Goal: Transaction & Acquisition: Purchase product/service

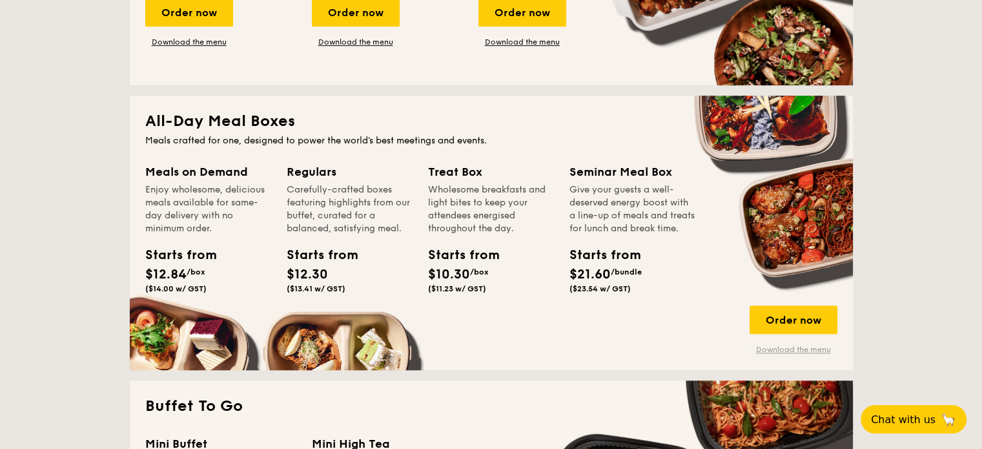
click at [780, 351] on link "Download the menu" at bounding box center [793, 349] width 88 height 10
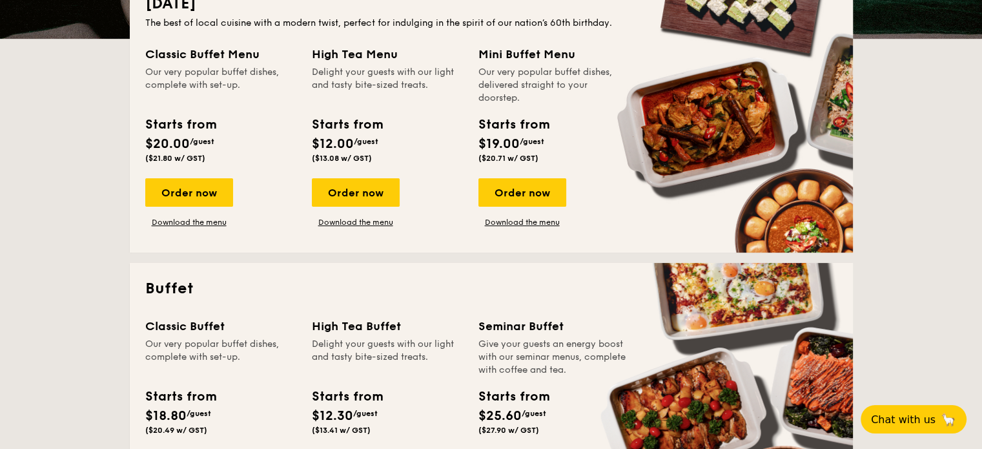
scroll to position [65, 0]
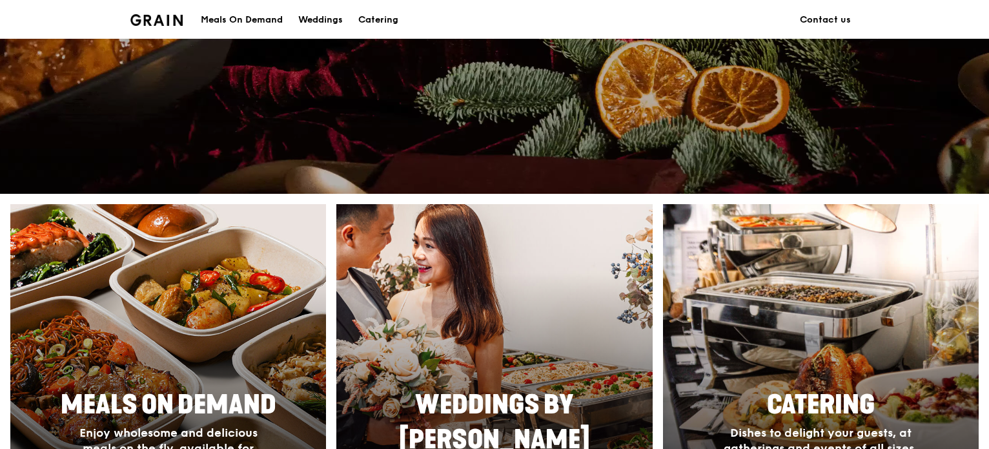
scroll to position [452, 0]
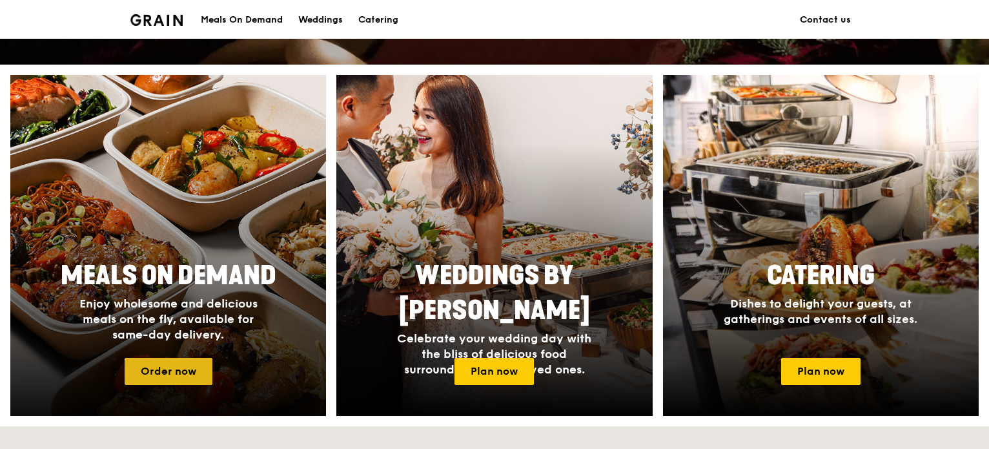
click at [197, 374] on link "Order now" at bounding box center [169, 371] width 88 height 27
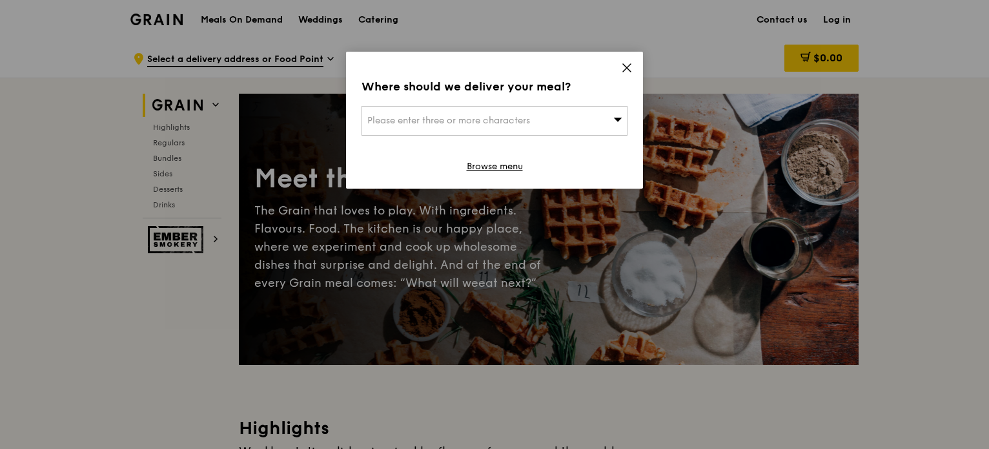
click at [617, 121] on icon at bounding box center [618, 119] width 8 height 4
click at [539, 128] on input "search" at bounding box center [494, 120] width 265 height 28
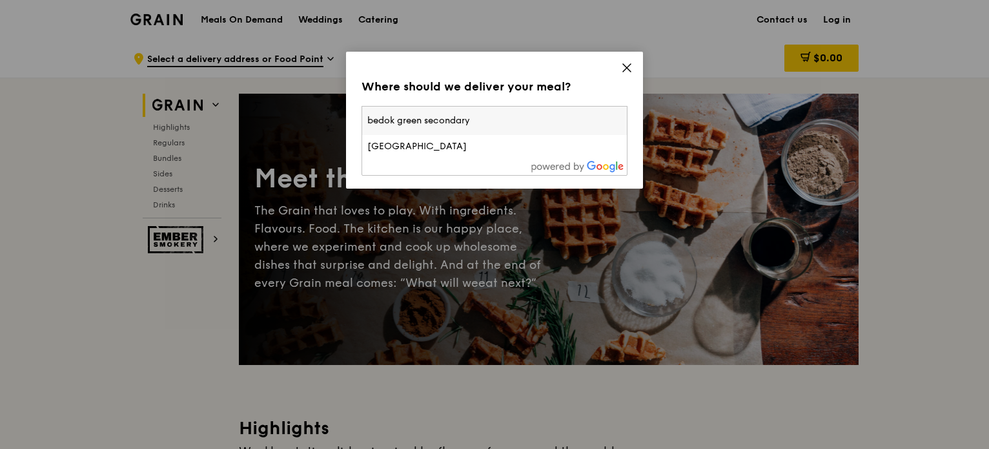
type input "bedok green secondary"
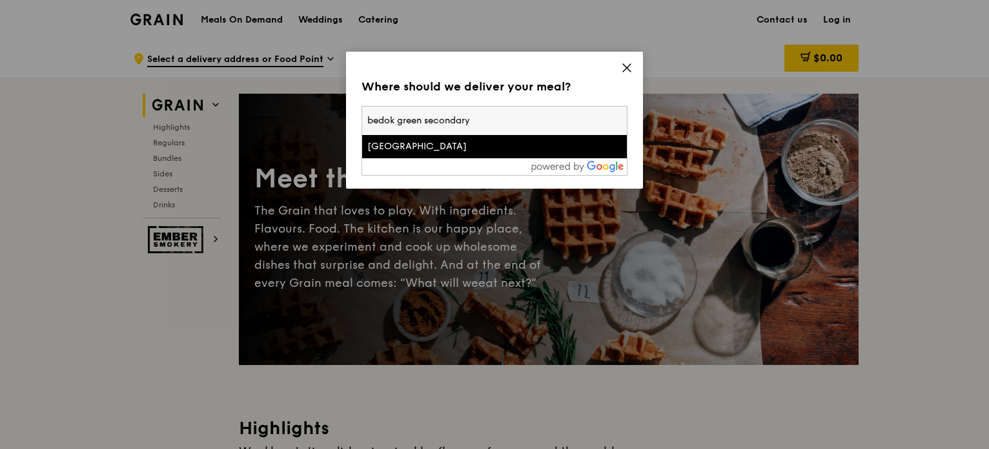
click at [524, 149] on div "Bedok Green Secondary School" at bounding box center [462, 146] width 191 height 13
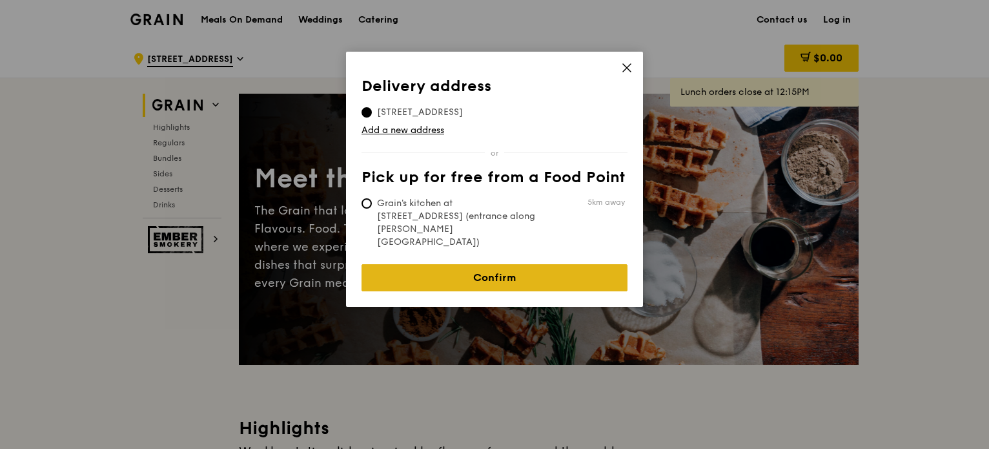
click at [514, 264] on link "Confirm" at bounding box center [494, 277] width 266 height 27
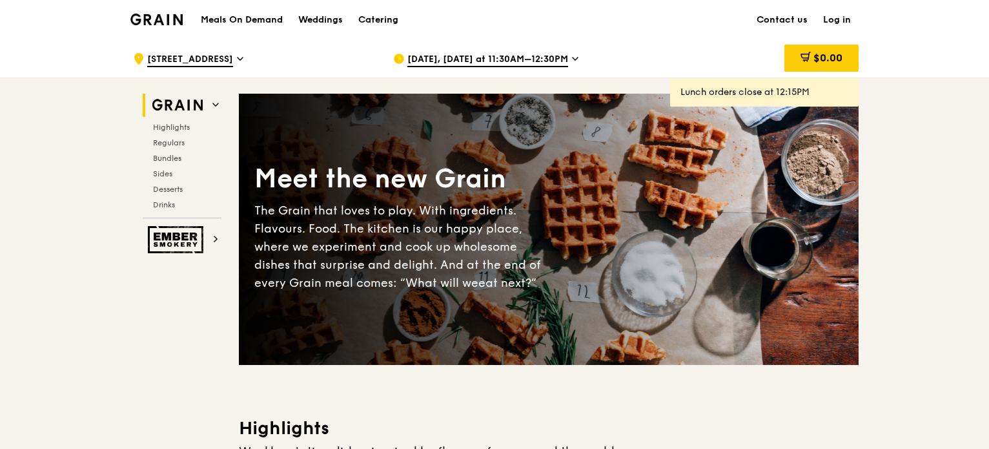
click at [543, 52] on div "Aug 26, Today at 11:30AM–12:30PM" at bounding box center [512, 58] width 239 height 39
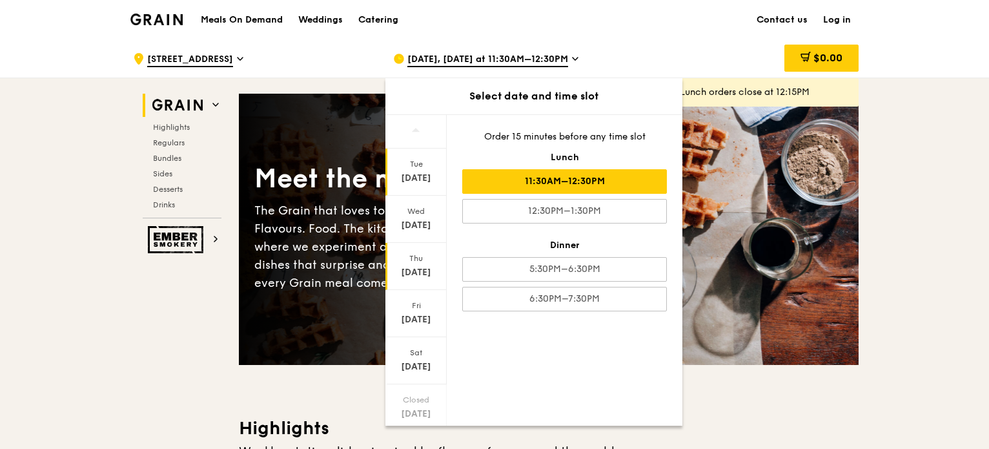
scroll to position [85, 0]
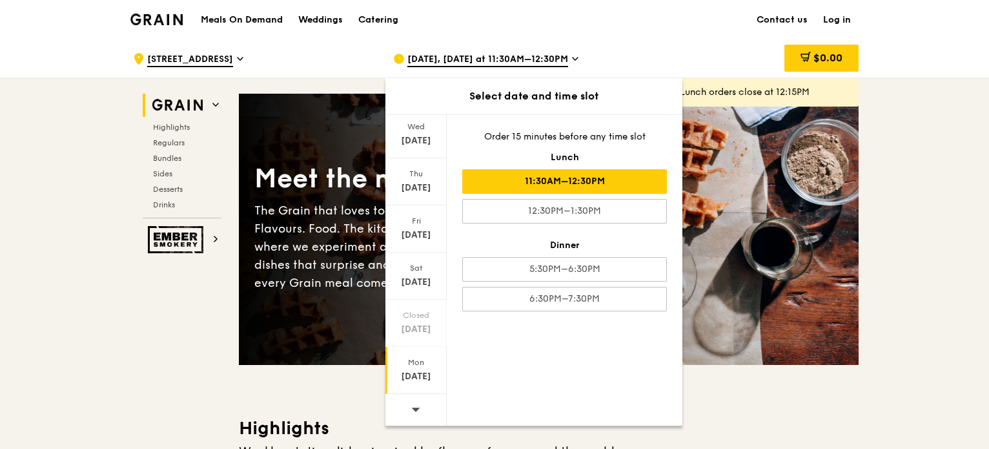
click at [414, 367] on div "Mon Sep 1" at bounding box center [415, 370] width 61 height 47
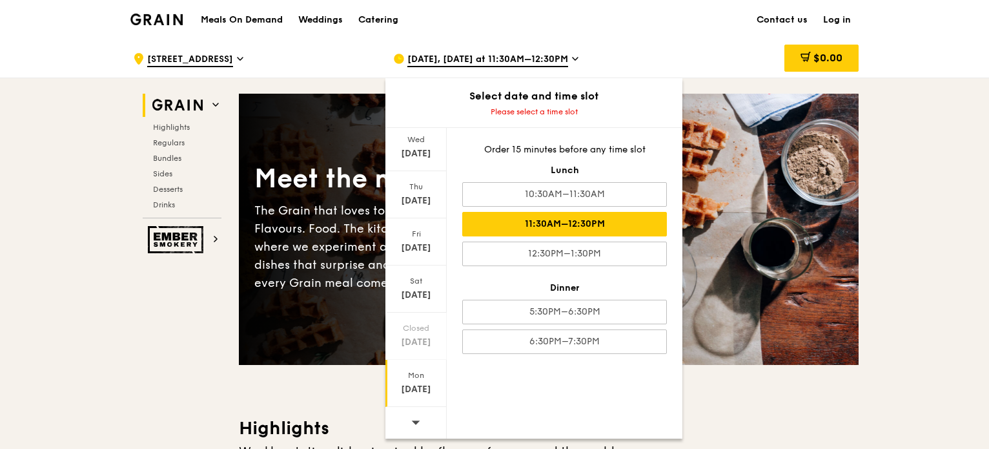
click at [552, 230] on div "11:30AM–12:30PM" at bounding box center [564, 224] width 205 height 25
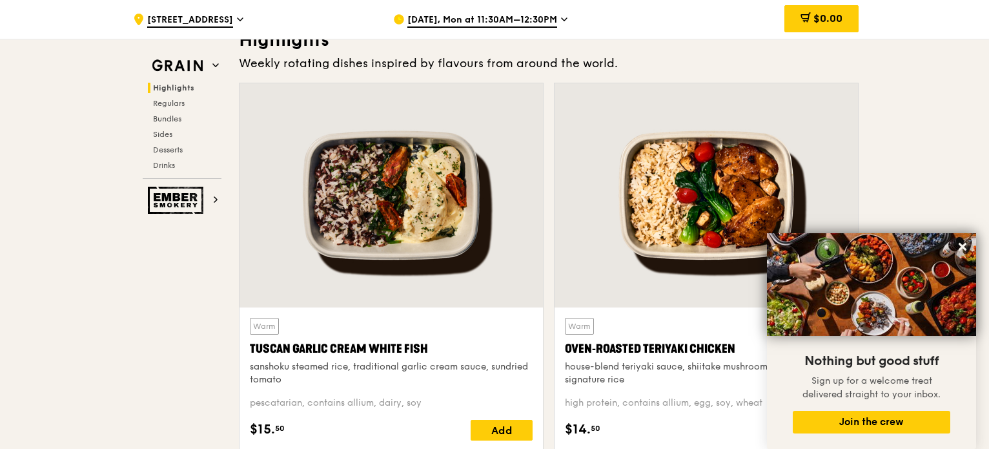
scroll to position [323, 0]
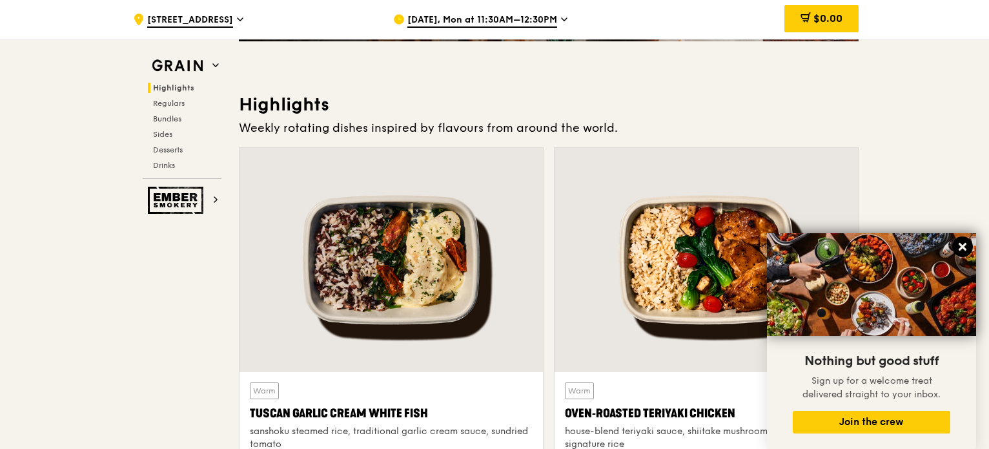
click at [965, 244] on icon at bounding box center [962, 247] width 8 height 8
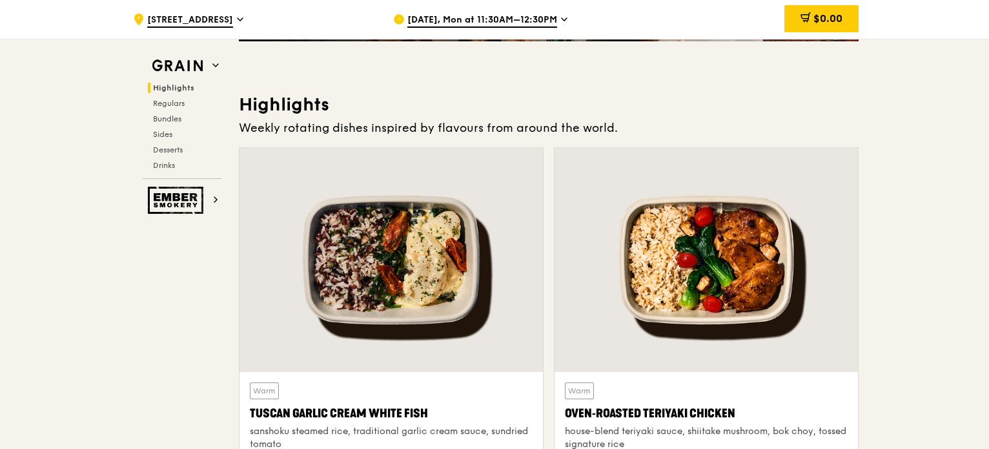
drag, startPoint x: 234, startPoint y: 410, endPoint x: 426, endPoint y: 407, distance: 192.3
copy div "Tuscan Garlic Cream White Fish"
drag, startPoint x: 574, startPoint y: 407, endPoint x: 745, endPoint y: 410, distance: 171.0
click at [745, 410] on div "Warm Oven‑Roasted Teriyaki Chicken house-blend teriyaki sauce, shiitake mushroo…" at bounding box center [706, 331] width 305 height 368
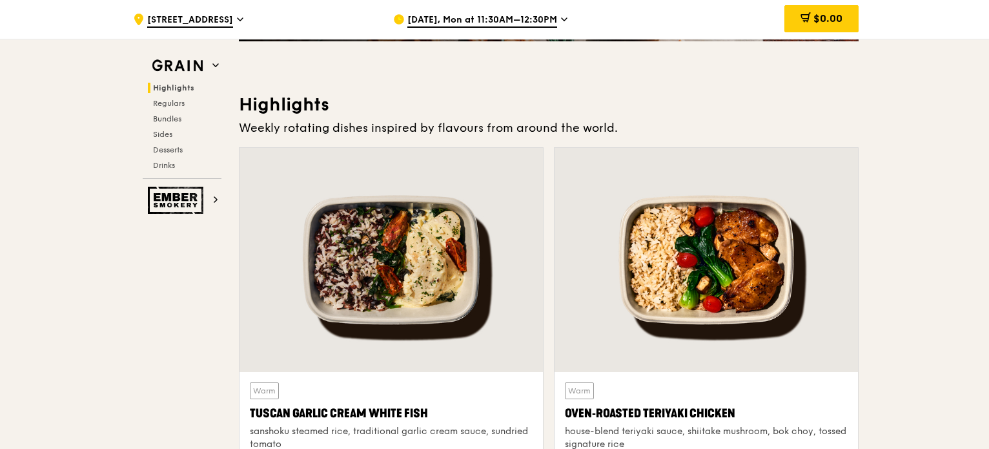
copy div "Oven‑Roasted Teriyaki Chicken"
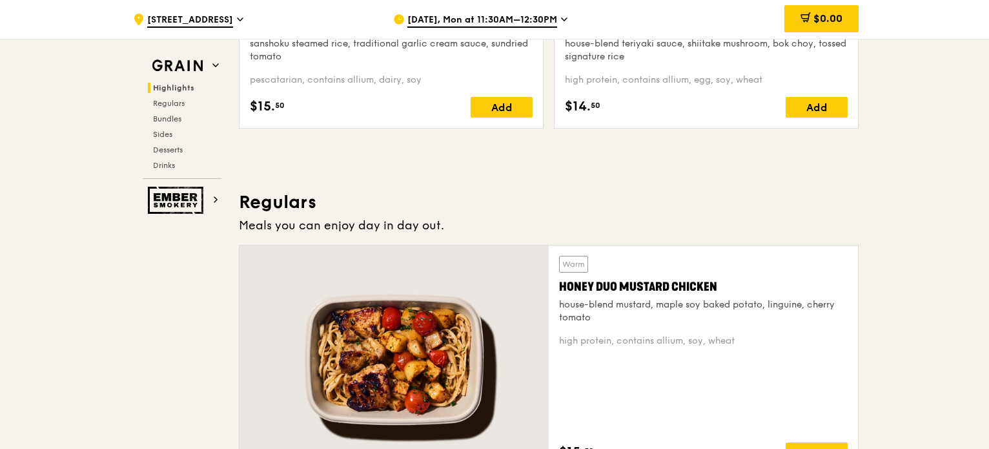
scroll to position [903, 0]
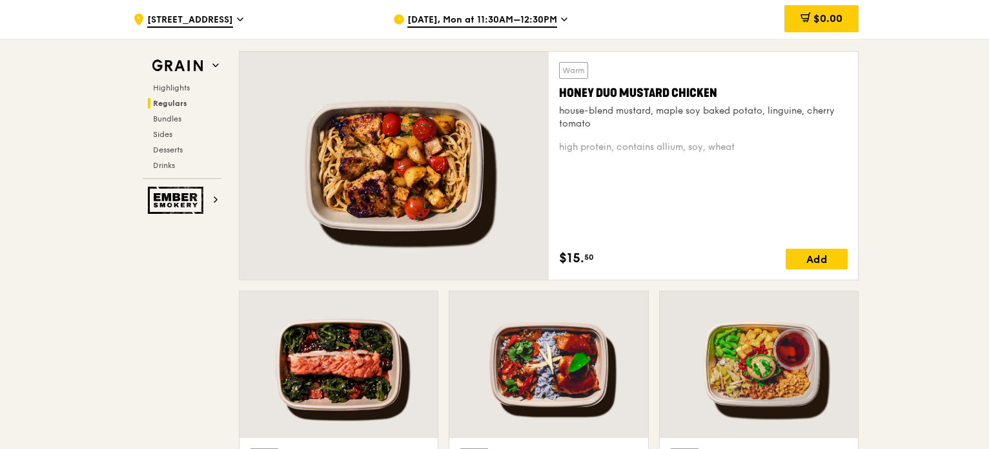
drag, startPoint x: 549, startPoint y: 90, endPoint x: 718, endPoint y: 93, distance: 168.4
click at [718, 93] on div "Warm Honey Duo Mustard Chicken house-blend mustard, maple soy baked potato, lin…" at bounding box center [703, 166] width 309 height 228
copy div "Honey Duo Mustard Chicken"
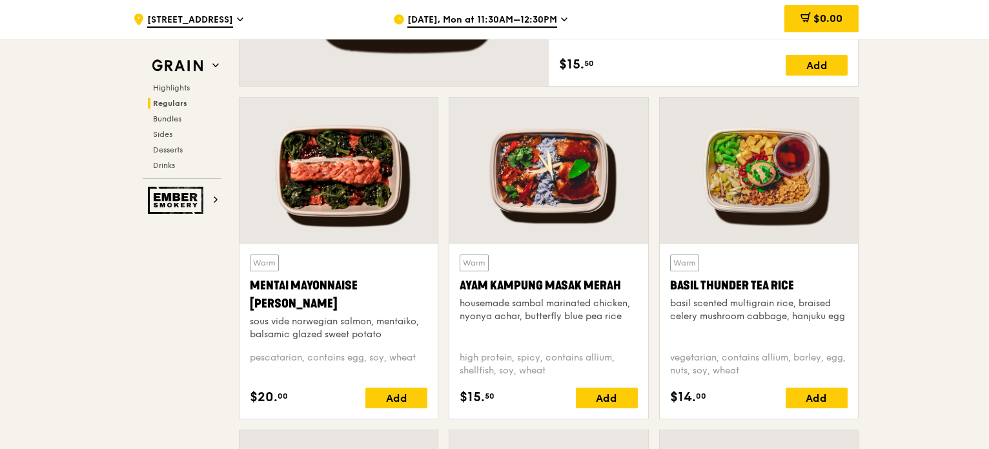
drag, startPoint x: 236, startPoint y: 280, endPoint x: 300, endPoint y: 301, distance: 67.8
click at [300, 301] on div "Warm Mentai Mayonnaise Aburi Salmon sous vide norwegian salmon, mentaiko, balsa…" at bounding box center [339, 263] width 210 height 332
copy div "Mentai Mayonnaise [PERSON_NAME]"
drag, startPoint x: 444, startPoint y: 283, endPoint x: 616, endPoint y: 285, distance: 172.3
click at [616, 285] on div "Warm Ayam Kampung Masak Merah housemade sambal marinated chicken, nyonya achar,…" at bounding box center [548, 263] width 210 height 332
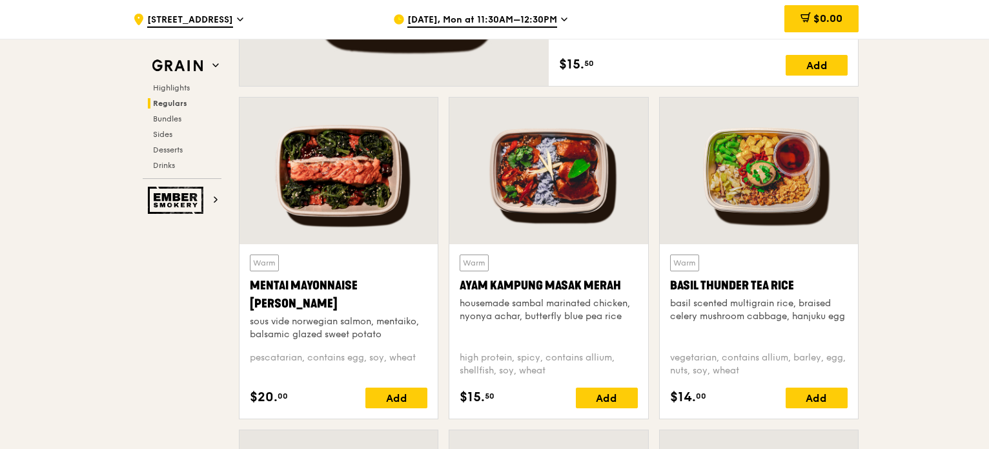
copy div "Ayam Kampung Masak Merah"
drag, startPoint x: 656, startPoint y: 283, endPoint x: 809, endPoint y: 283, distance: 153.6
click at [809, 283] on div "Warm Basil Thunder Tea Rice basil scented multigrain rice, braised celery mushr…" at bounding box center [759, 263] width 210 height 332
copy div "Basil Thunder Tea Rice"
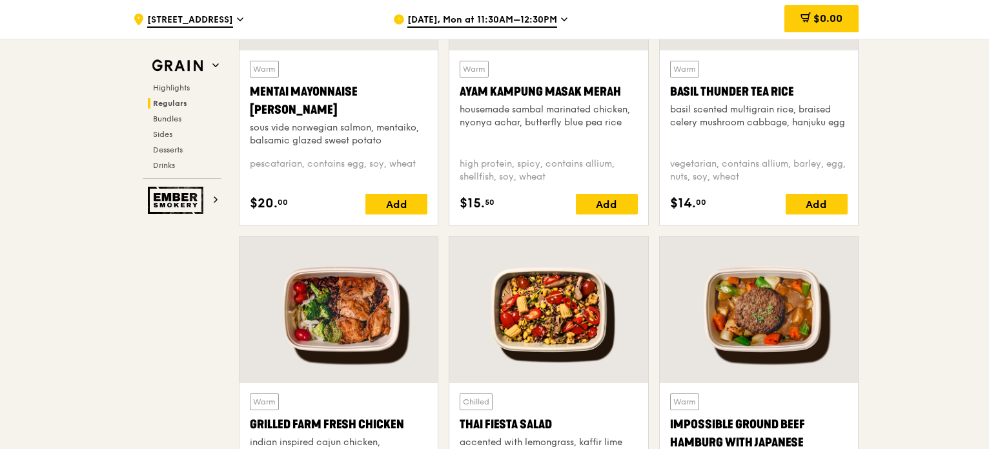
scroll to position [1420, 0]
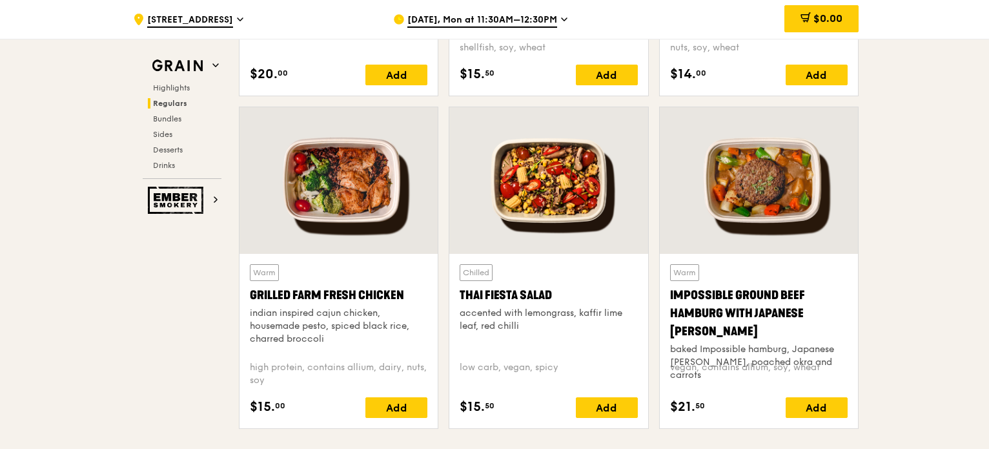
drag, startPoint x: 214, startPoint y: 293, endPoint x: 408, endPoint y: 294, distance: 193.6
copy div "Grilled Farm Fresh Chicken"
click at [445, 291] on div "Chilled Thai Fiesta Salad accented with lemongrass, kaffir lime leaf, red chill…" at bounding box center [548, 272] width 210 height 332
drag, startPoint x: 444, startPoint y: 294, endPoint x: 551, endPoint y: 292, distance: 107.1
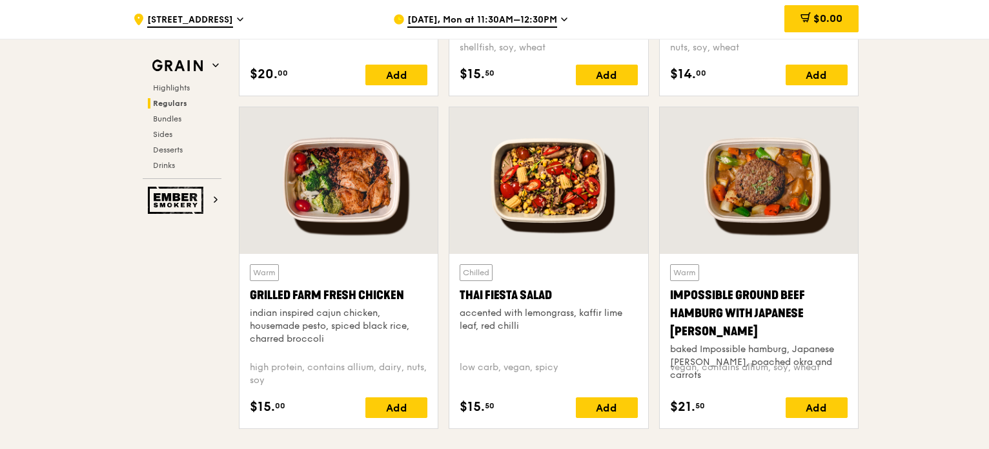
click at [551, 292] on div "Chilled Thai Fiesta Salad accented with lemongrass, kaffir lime leaf, red chill…" at bounding box center [548, 272] width 210 height 332
copy div "Thai Fiesta Salad"
click at [650, 305] on div "Chilled Thai Fiesta Salad accented with lemongrass, kaffir lime leaf, red chill…" at bounding box center [548, 272] width 210 height 332
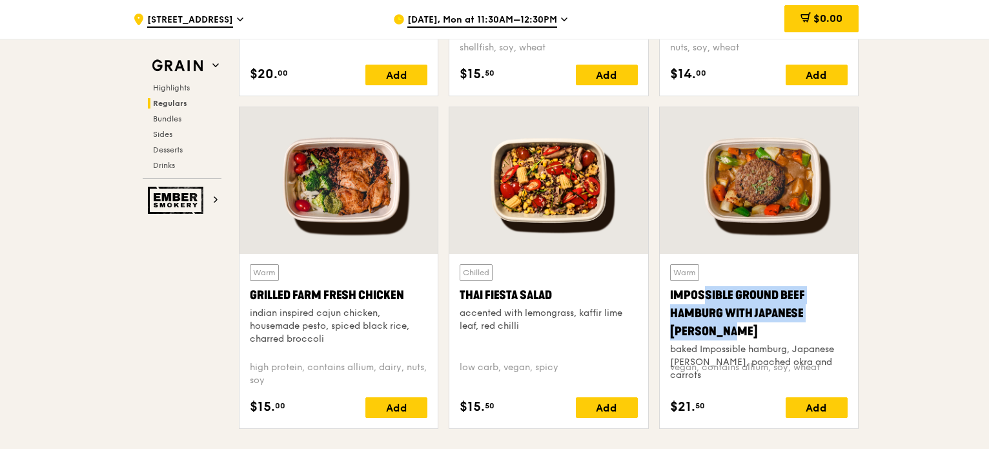
drag, startPoint x: 657, startPoint y: 288, endPoint x: 843, endPoint y: 317, distance: 188.0
click at [843, 317] on div "Warm Impossible Ground Beef Hamburg with Japanese Curry baked Impossible hambur…" at bounding box center [759, 272] width 210 height 332
copy div "Impossible Ground Beef Hamburg with Japanese [PERSON_NAME]"
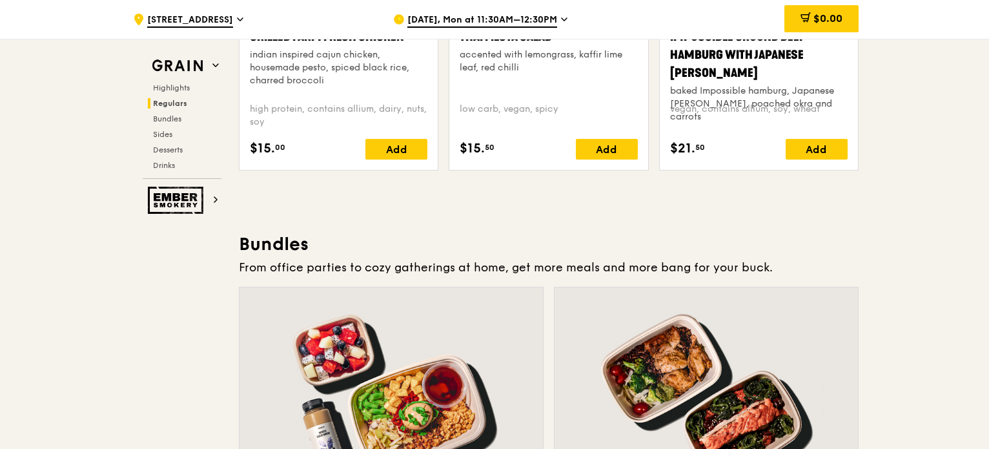
scroll to position [1549, 0]
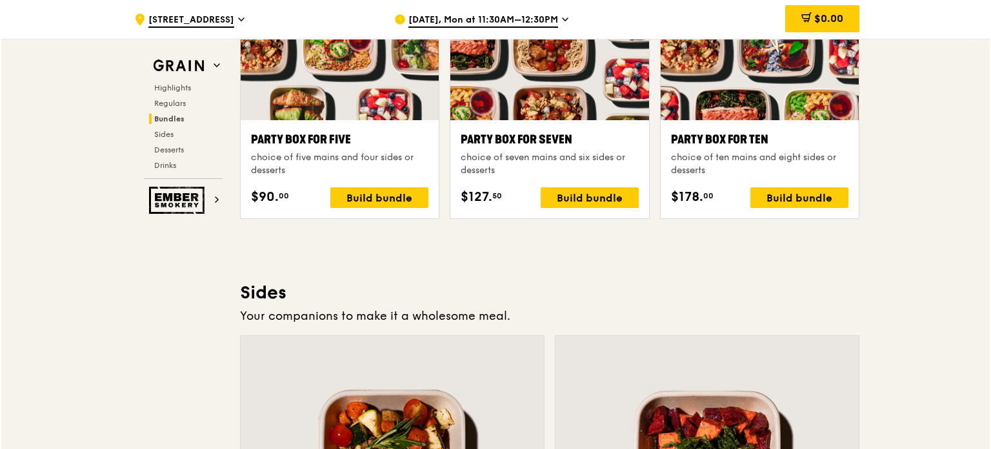
scroll to position [2452, 0]
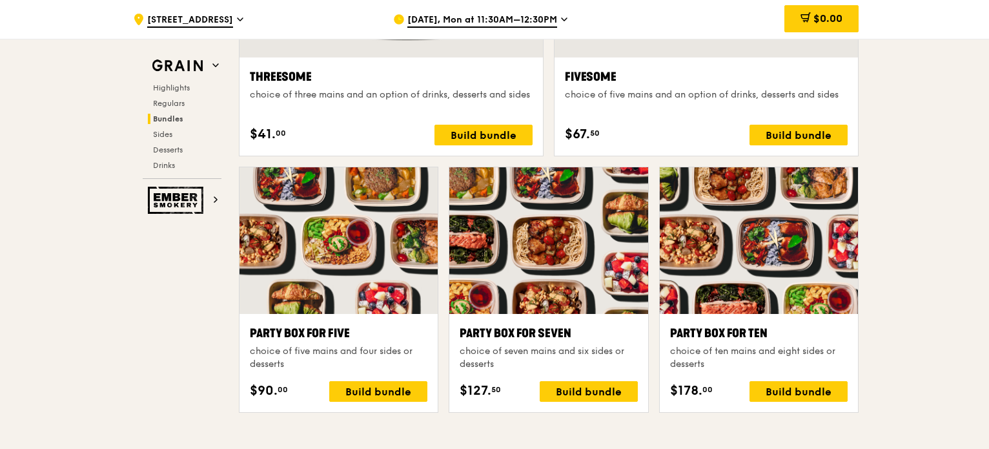
click at [678, 338] on div "Party Box for Ten" at bounding box center [758, 333] width 177 height 18
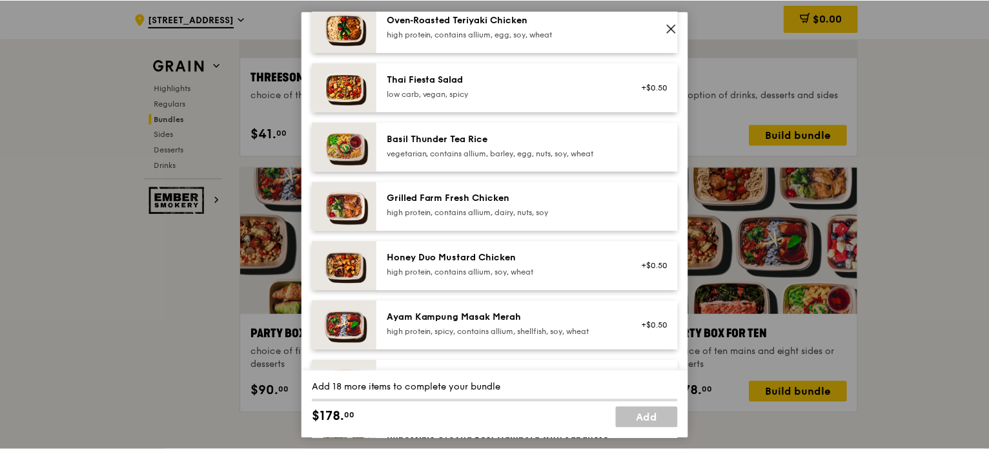
scroll to position [0, 0]
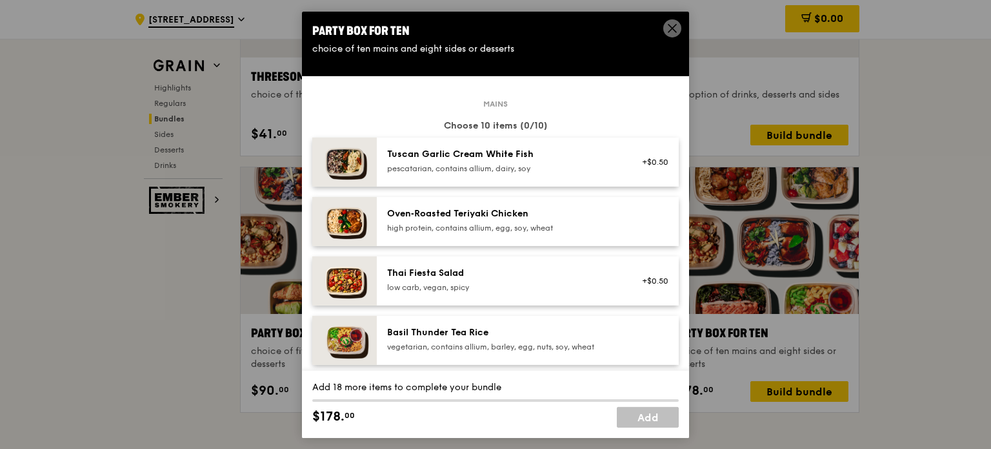
click at [490, 236] on div "Oven‑Roasted Teriyaki Chicken high protein, contains allium, egg, soy, wheat" at bounding box center [528, 220] width 302 height 49
click at [490, 236] on div "Oven‑Roasted Teriyaki Chicken high protein, contains allium, egg, soy, wheat Re…" at bounding box center [528, 220] width 302 height 49
click at [676, 22] on icon at bounding box center [673, 28] width 12 height 12
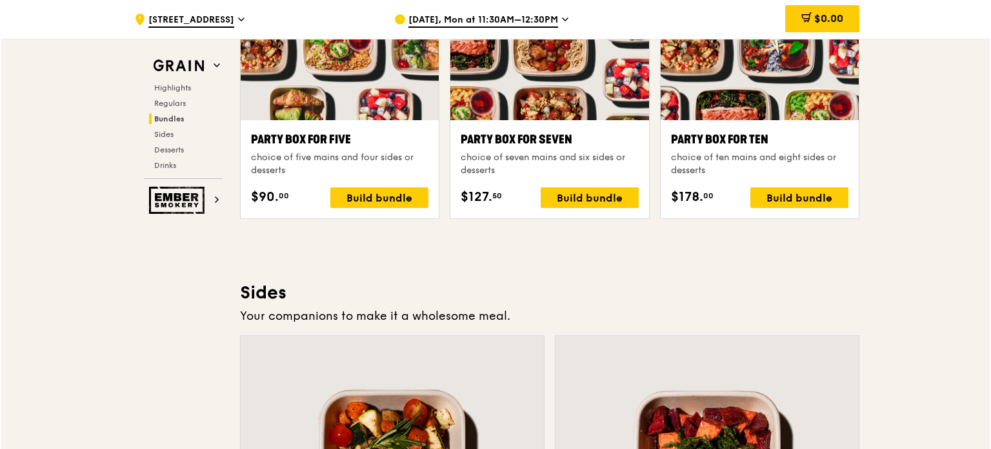
scroll to position [2517, 0]
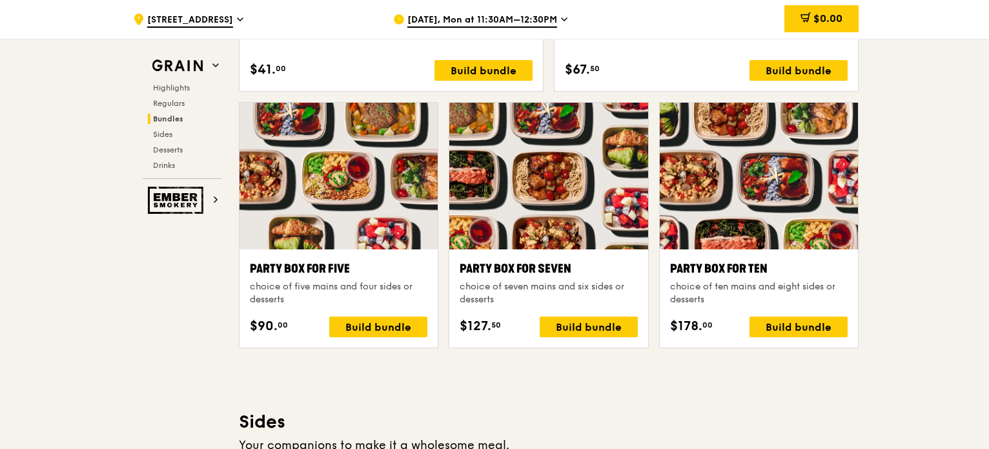
click at [733, 265] on div "Party Box for Ten" at bounding box center [758, 268] width 177 height 18
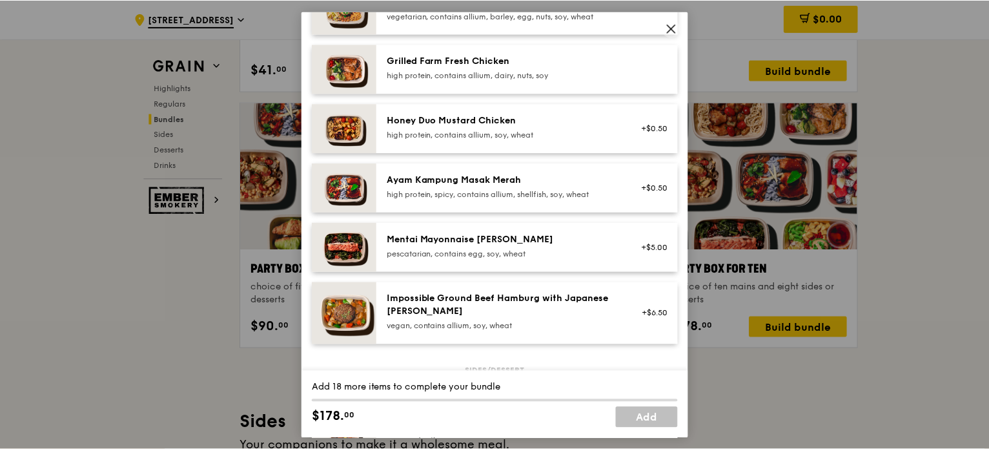
scroll to position [0, 0]
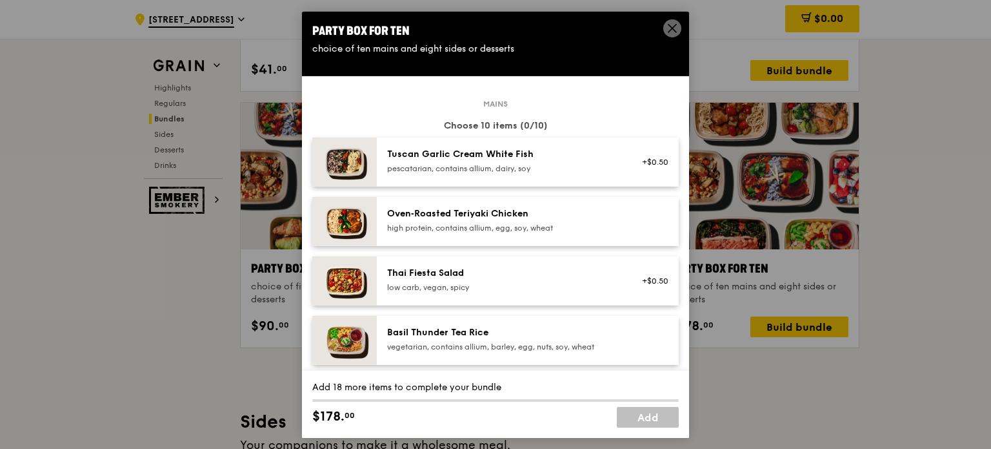
click at [667, 26] on icon at bounding box center [673, 28] width 12 height 12
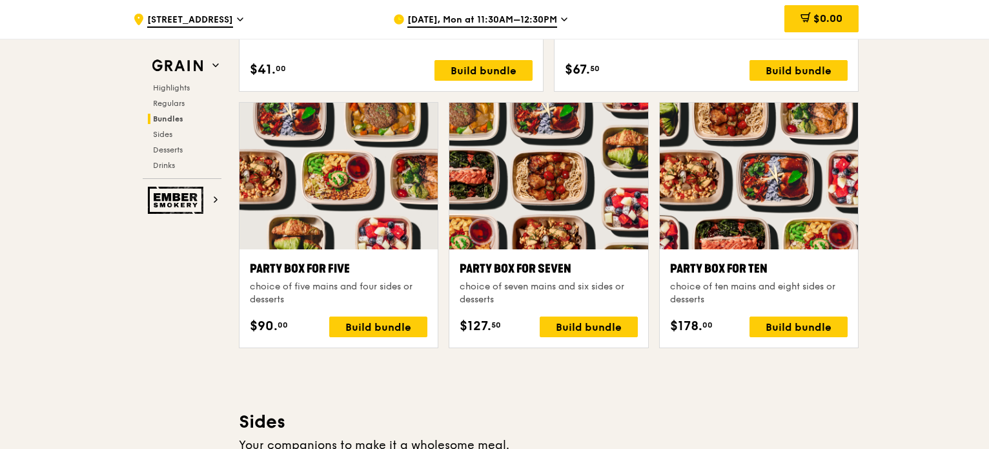
click at [925, 181] on div ".cls-1 { fill: none; stroke: #fff; stroke-linecap: round; stroke-linejoin: roun…" at bounding box center [494, 246] width 989 height 5449
click at [942, 178] on div ".cls-1 { fill: none; stroke: #fff; stroke-linecap: round; stroke-linejoin: roun…" at bounding box center [494, 246] width 989 height 5449
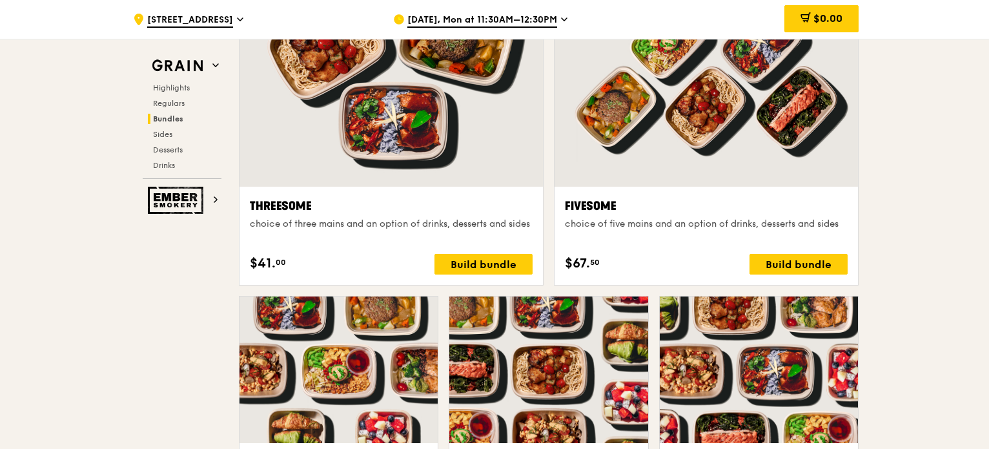
scroll to position [2452, 0]
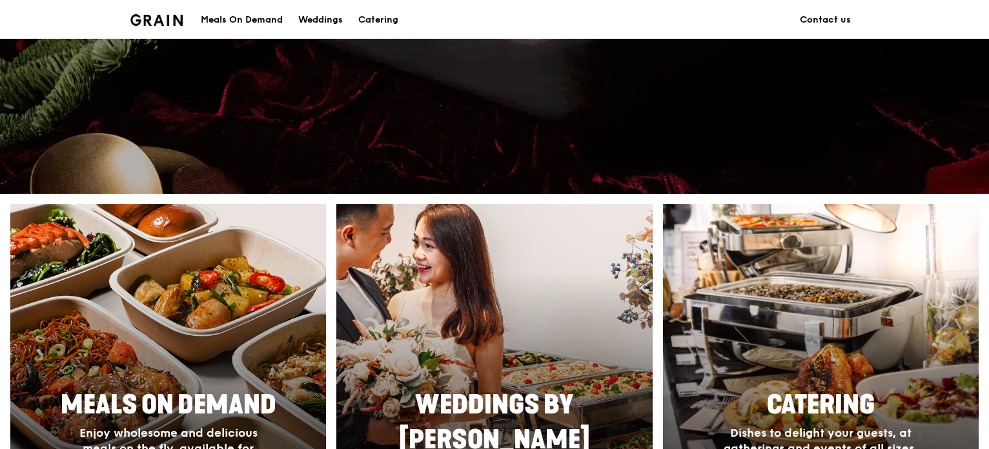
scroll to position [452, 0]
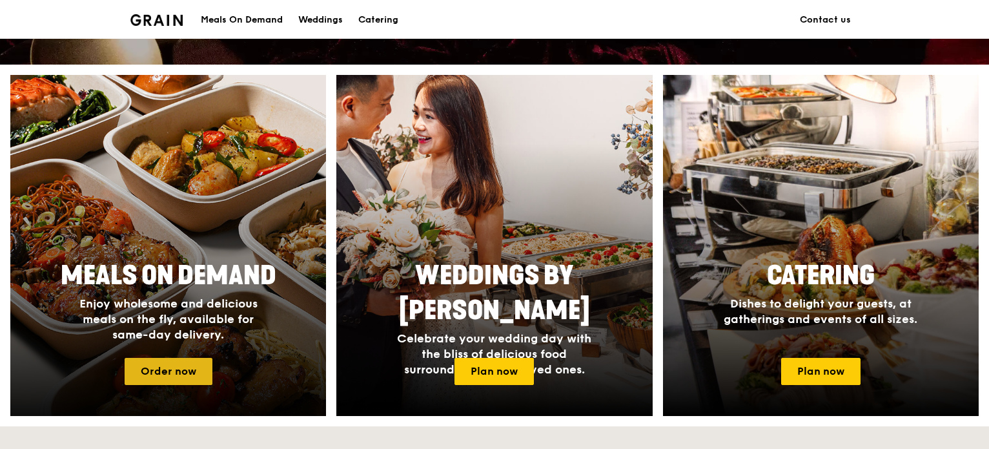
click at [190, 376] on link "Order now" at bounding box center [169, 371] width 88 height 27
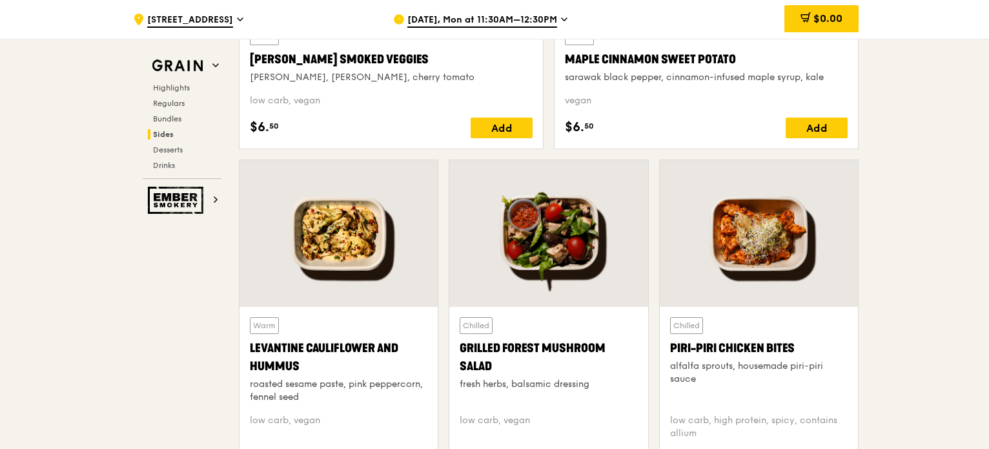
scroll to position [2671, 0]
